Goal: Transaction & Acquisition: Book appointment/travel/reservation

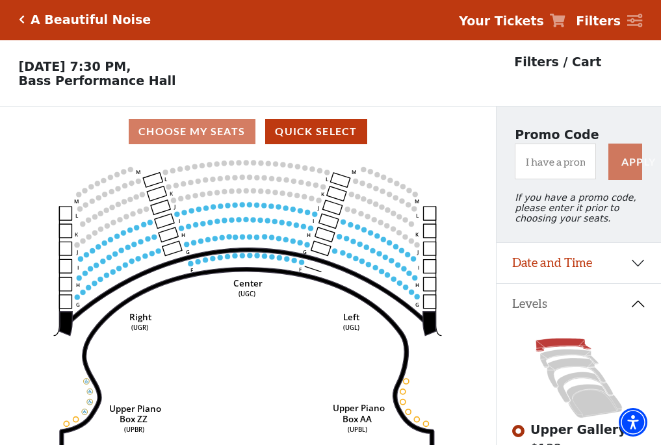
scroll to position [60, 0]
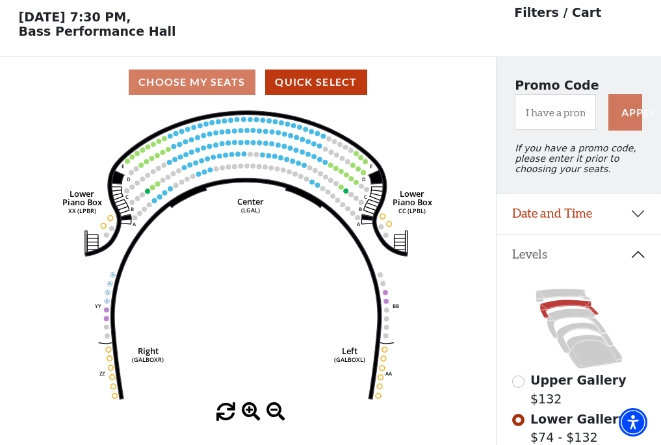
scroll to position [60, 0]
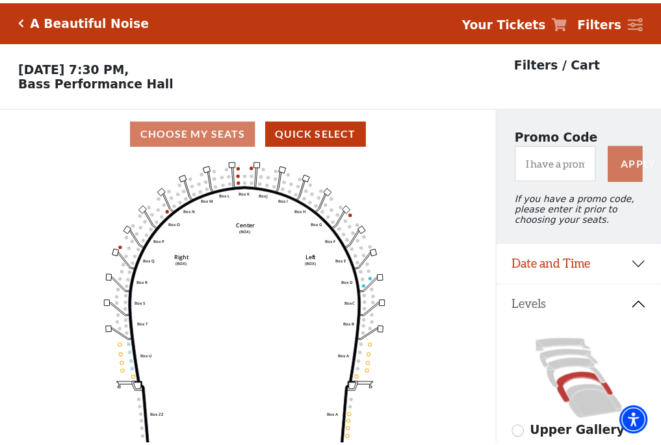
scroll to position [60, 0]
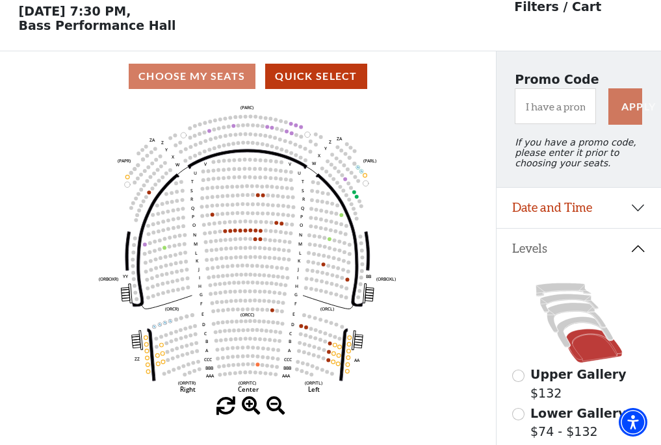
scroll to position [60, 0]
